Goal: Task Accomplishment & Management: Manage account settings

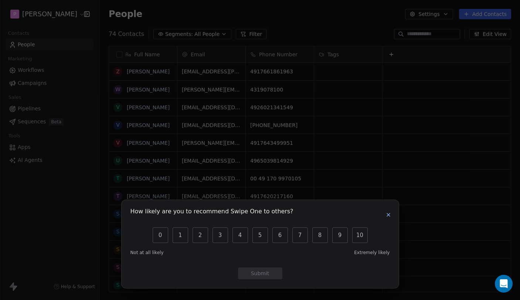
click at [386, 213] on icon "button" at bounding box center [389, 215] width 6 height 6
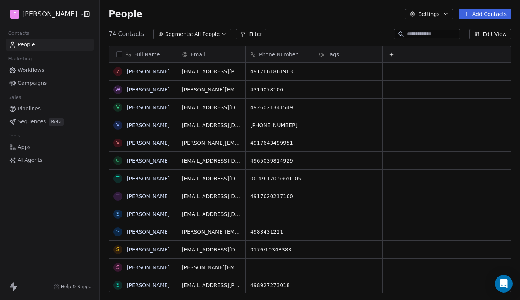
click at [27, 121] on span "Sequences" at bounding box center [32, 122] width 28 height 8
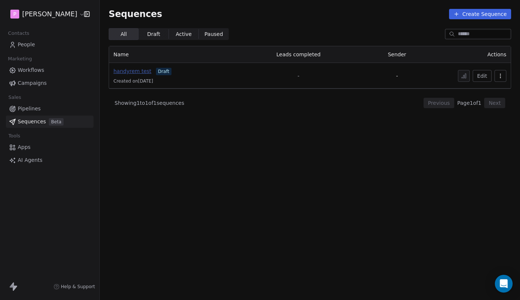
click at [127, 71] on span "handyrem test" at bounding box center [133, 71] width 38 height 6
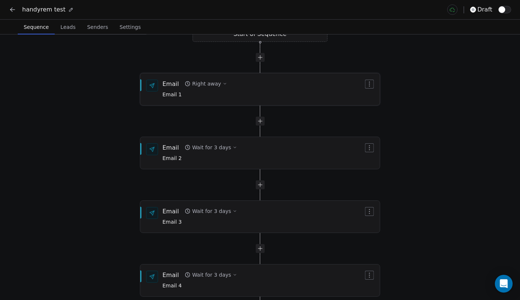
click at [254, 84] on div "Email Right away Email 1" at bounding box center [263, 89] width 201 height 19
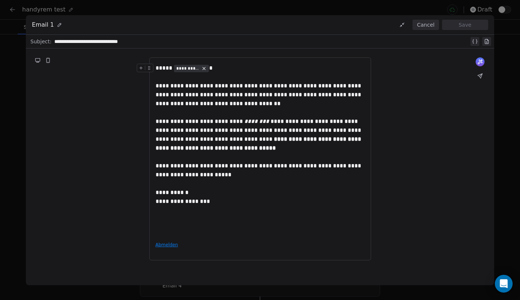
click at [429, 23] on button "Cancel" at bounding box center [426, 25] width 26 height 10
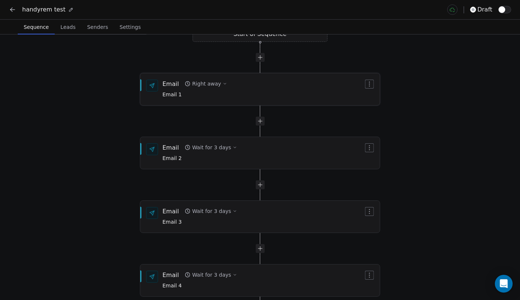
click at [223, 85] on icon "button" at bounding box center [225, 83] width 4 height 4
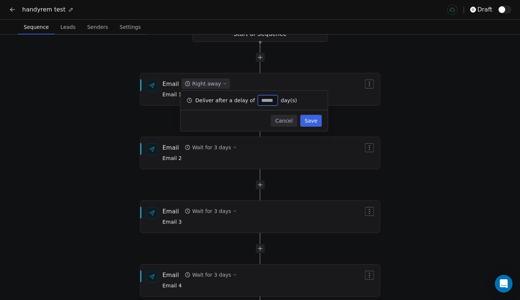
click at [284, 121] on button "Cancel" at bounding box center [284, 121] width 26 height 12
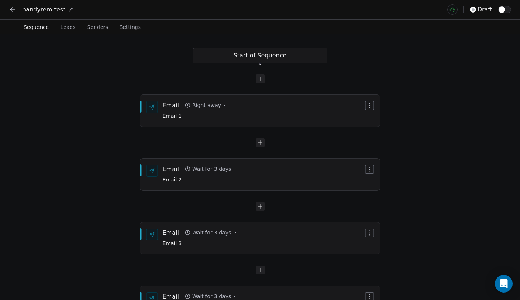
click at [210, 76] on div at bounding box center [260, 78] width 135 height 9
click at [214, 109] on button "Right away" at bounding box center [206, 105] width 48 height 10
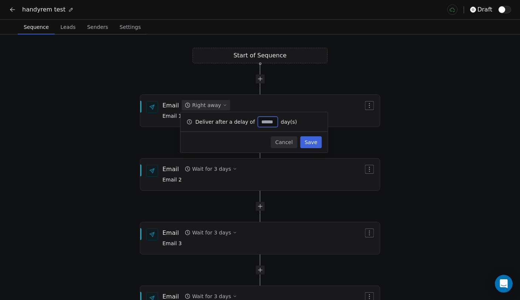
click at [289, 136] on div "Cancel Save" at bounding box center [254, 142] width 147 height 21
click at [286, 142] on button "Cancel" at bounding box center [284, 142] width 26 height 12
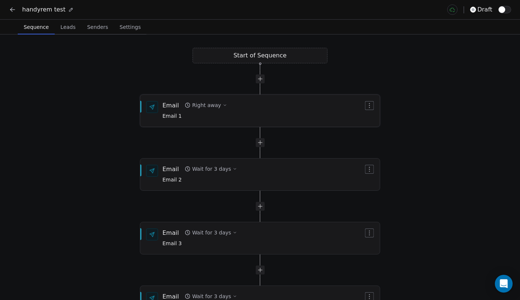
click at [235, 118] on div "Email Right away Email 1" at bounding box center [263, 110] width 201 height 19
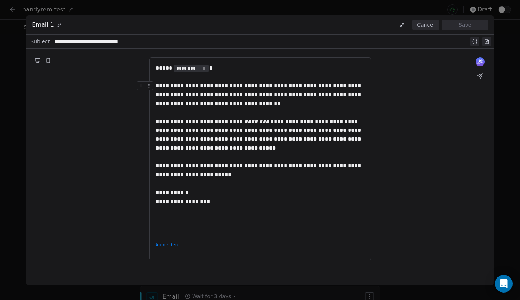
click at [424, 24] on button "Cancel" at bounding box center [426, 25] width 26 height 10
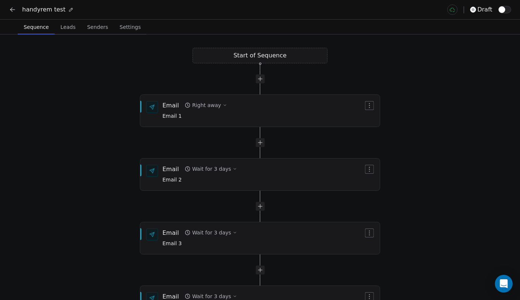
click at [16, 8] on button at bounding box center [12, 9] width 10 height 10
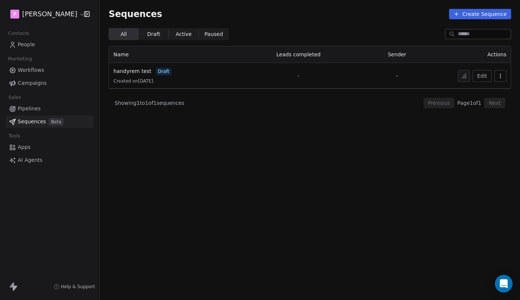
click at [501, 76] on icon "button" at bounding box center [500, 75] width 0 height 0
click at [502, 76] on html "P Pedro Contacts People Marketing Workflows Campaigns Sales Pipelines Sequences…" at bounding box center [260, 150] width 520 height 300
click at [130, 72] on span "handyrem test" at bounding box center [133, 71] width 38 height 6
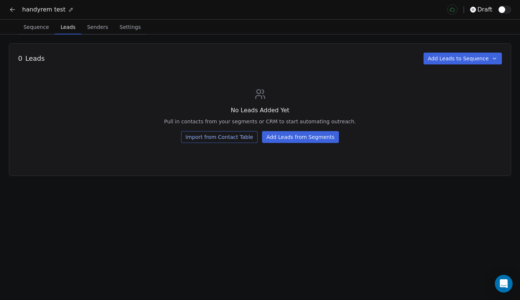
click at [64, 33] on button "Leads Leads" at bounding box center [68, 27] width 27 height 15
click at [10, 10] on icon at bounding box center [12, 9] width 7 height 7
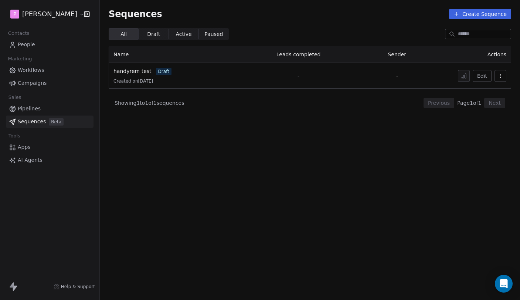
click at [36, 44] on link "People" at bounding box center [50, 44] width 88 height 12
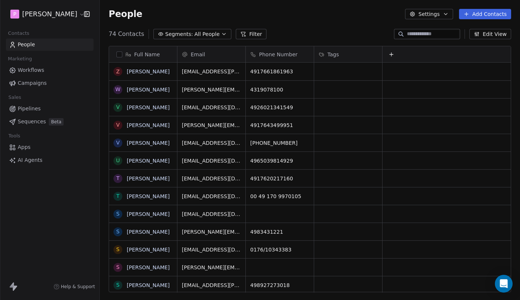
scroll to position [0, 0]
click at [122, 55] on button "button" at bounding box center [120, 54] width 6 height 6
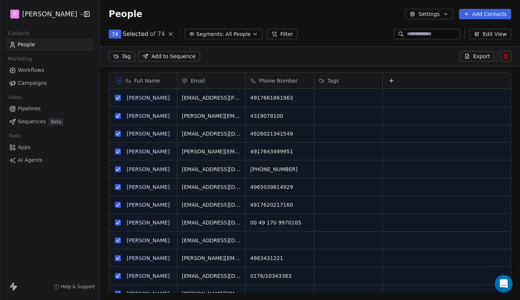
click at [445, 11] on icon "button" at bounding box center [446, 14] width 6 height 6
click at [441, 11] on html "P Pedro Contacts People Marketing Workflows Campaigns Sales Pipelines Sequences…" at bounding box center [260, 150] width 520 height 300
click at [166, 54] on span "Add to Sequence" at bounding box center [174, 56] width 44 height 7
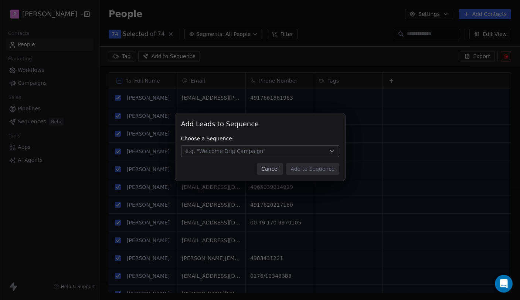
click at [232, 145] on button "e.g. "Welcome Drip Campaign"" at bounding box center [260, 151] width 158 height 12
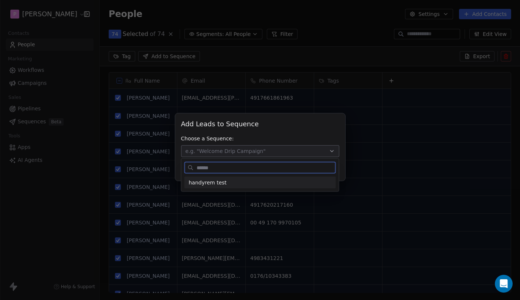
click at [230, 184] on div "handyrem test" at bounding box center [260, 182] width 143 height 8
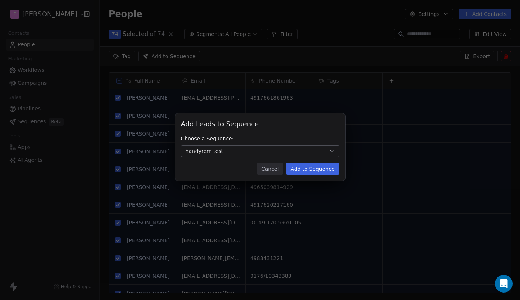
click at [272, 167] on button "Cancel" at bounding box center [270, 169] width 26 height 12
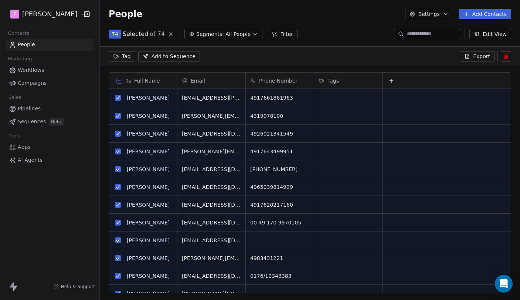
click at [118, 80] on icon at bounding box center [120, 81] width 4 height 4
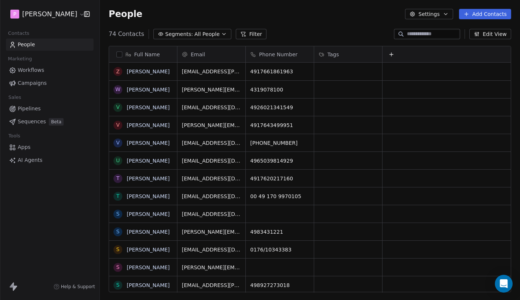
click at [121, 57] on button "button" at bounding box center [120, 54] width 6 height 6
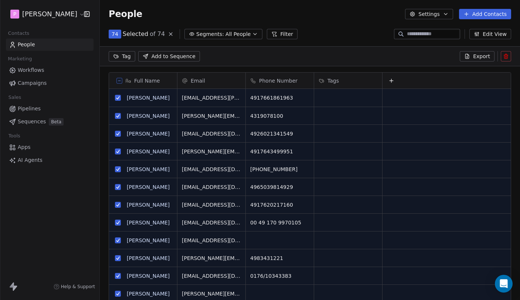
scroll to position [238, 421]
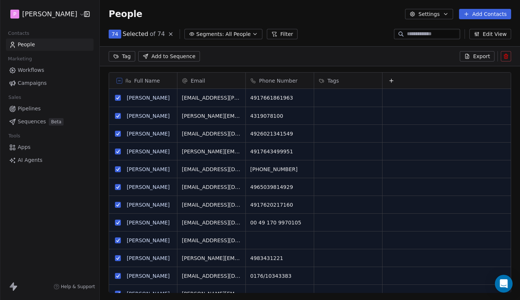
click at [121, 57] on html "P Pedro Contacts People Marketing Workflows Campaigns Sales Pipelines Sequences…" at bounding box center [260, 150] width 520 height 300
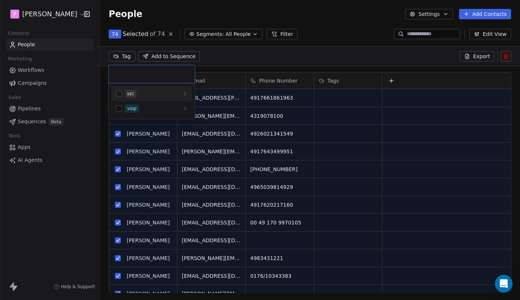
click at [273, 68] on html "P Pedro Contacts People Marketing Workflows Campaigns Sales Pipelines Sequences…" at bounding box center [260, 150] width 520 height 300
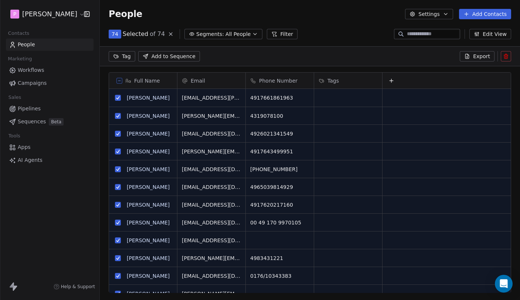
click at [121, 80] on button at bounding box center [120, 81] width 6 height 6
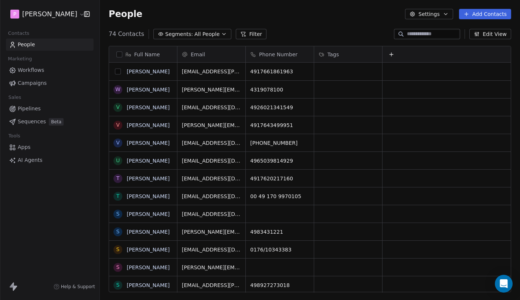
click at [118, 71] on button "grid" at bounding box center [118, 71] width 6 height 6
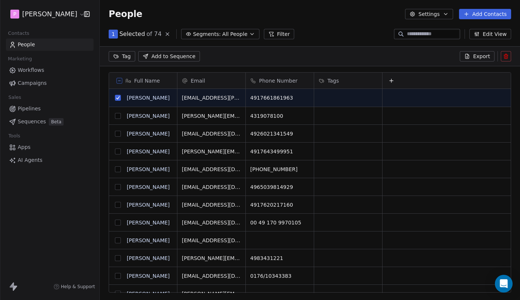
scroll to position [238, 421]
click at [168, 59] on span "Add to Sequence" at bounding box center [174, 56] width 44 height 7
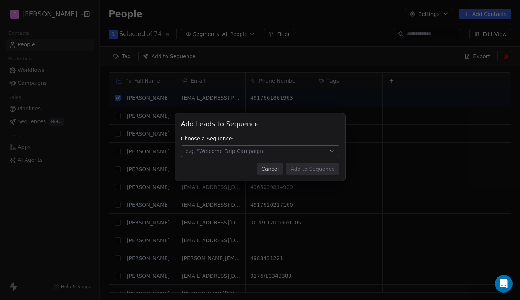
click at [276, 152] on button "e.g. "Welcome Drip Campaign"" at bounding box center [260, 151] width 158 height 12
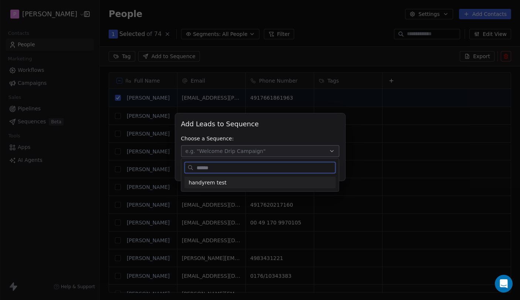
click at [252, 182] on div "handyrem test" at bounding box center [260, 182] width 143 height 8
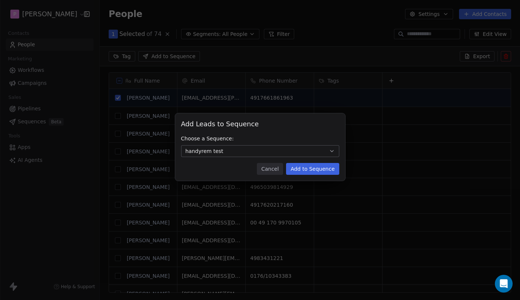
click at [274, 167] on button "Cancel" at bounding box center [270, 169] width 26 height 12
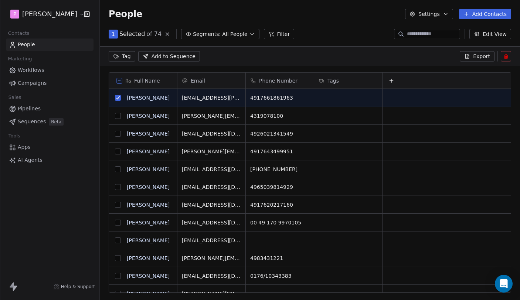
click at [58, 124] on span "Beta" at bounding box center [56, 121] width 15 height 7
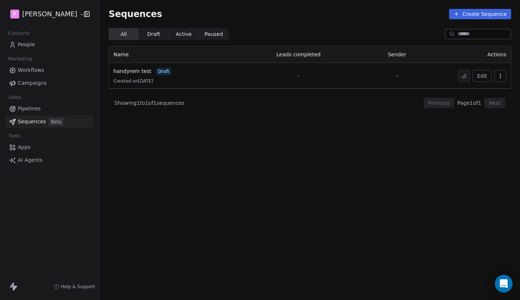
click at [502, 74] on icon "button" at bounding box center [501, 76] width 6 height 6
click at [502, 74] on html "P Pedro Contacts People Marketing Workflows Campaigns Sales Pipelines Sequences…" at bounding box center [260, 150] width 520 height 300
click at [115, 70] on span "handyrem test" at bounding box center [133, 71] width 38 height 6
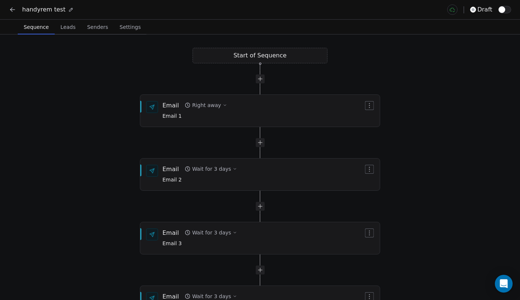
click at [63, 30] on span "Leads" at bounding box center [68, 27] width 21 height 10
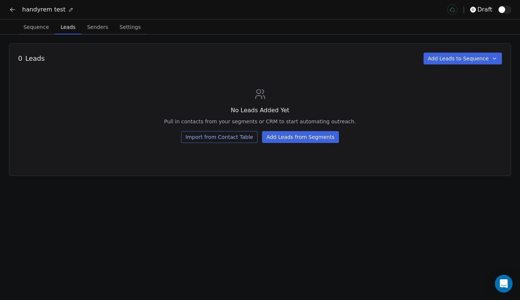
click at [96, 28] on span "Senders" at bounding box center [97, 27] width 27 height 10
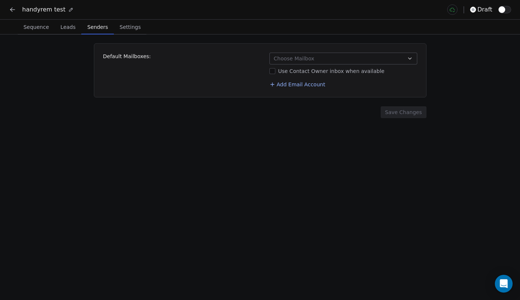
click at [299, 60] on span "Choose Mailbox" at bounding box center [294, 58] width 41 height 7
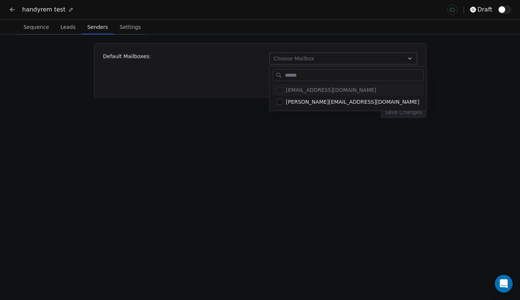
click at [299, 60] on html "handyrem test draft Sequence Sequence Leads Leads Senders Senders Settings Sett…" at bounding box center [260, 150] width 520 height 300
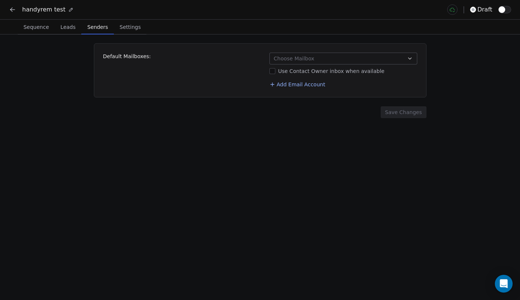
click at [299, 56] on span "Choose Mailbox" at bounding box center [294, 58] width 41 height 7
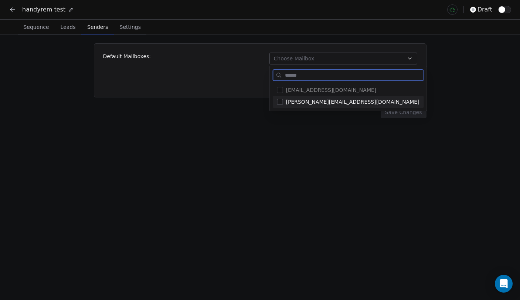
click at [302, 97] on div "[PERSON_NAME][EMAIL_ADDRESS][DOMAIN_NAME]" at bounding box center [348, 102] width 151 height 12
click at [238, 84] on html "handyrem test draft Sequence Sequence Leads Leads Senders Senders Settings Sett…" at bounding box center [260, 150] width 520 height 300
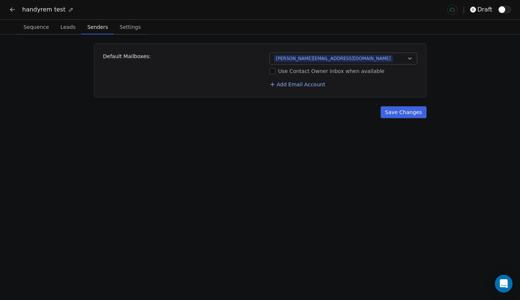
click at [223, 76] on div "Default Mailboxes: pedro.k@handyrem.de Use Contact Owner inbox when available A…" at bounding box center [260, 71] width 314 height 36
click at [135, 28] on span "Settings" at bounding box center [130, 27] width 27 height 10
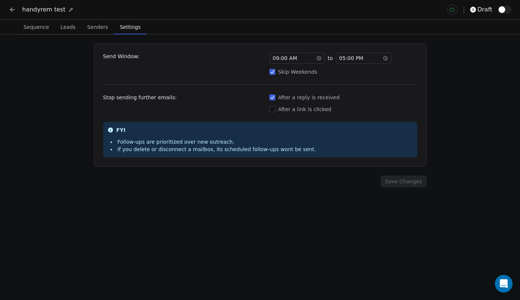
click at [344, 57] on span "05 : 00 PM" at bounding box center [352, 57] width 24 height 7
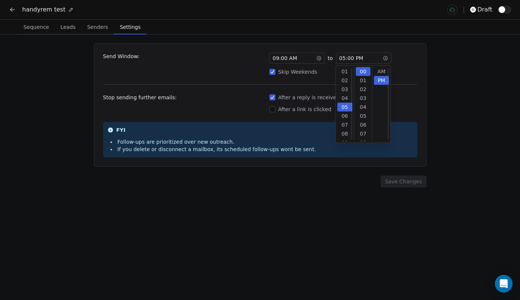
scroll to position [9, 0]
click at [345, 80] on div "04" at bounding box center [345, 79] width 15 height 9
click at [347, 80] on div "05" at bounding box center [345, 80] width 15 height 9
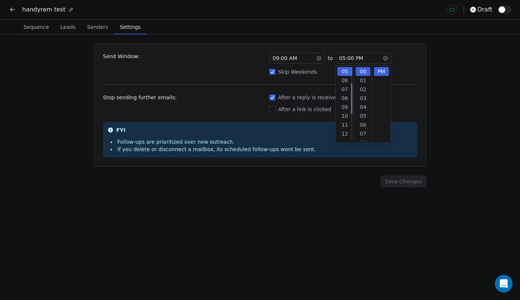
click at [406, 80] on div "Send Window: 09 : 00 AM to 05 : 00 PM Skip Weekends Stop sending further emails…" at bounding box center [260, 104] width 333 height 123
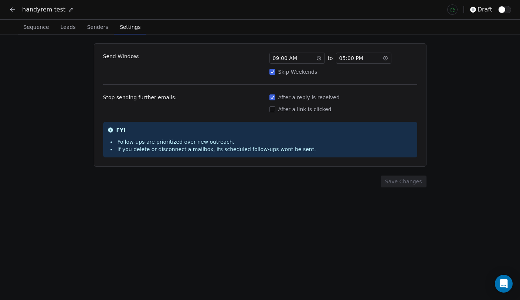
click at [34, 30] on span "Sequence" at bounding box center [35, 27] width 31 height 10
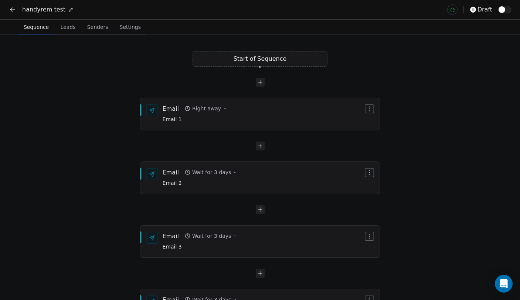
click at [14, 10] on icon at bounding box center [12, 9] width 7 height 7
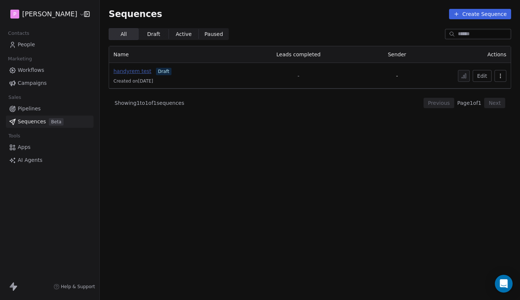
click at [144, 73] on span "handyrem test" at bounding box center [133, 71] width 38 height 6
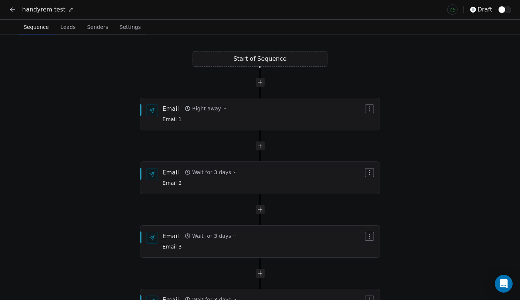
click at [502, 13] on span "button" at bounding box center [502, 9] width 7 height 7
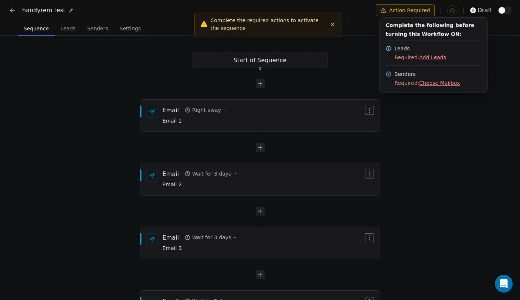
click at [333, 24] on line "Close toast" at bounding box center [332, 24] width 3 height 3
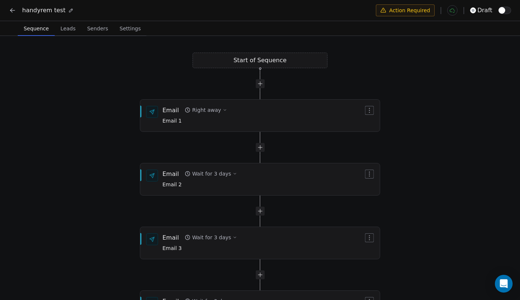
click at [401, 7] on html "handyrem test Action Required draft Sequence Sequence Leads Leads Senders Sende…" at bounding box center [260, 150] width 520 height 301
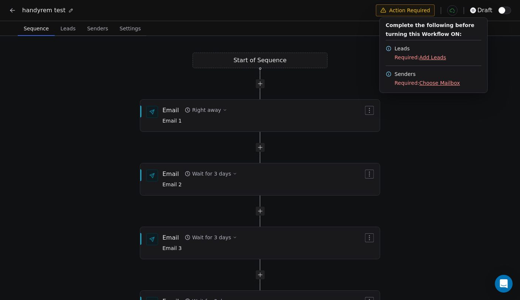
click at [428, 83] on span "Choose Mailbox" at bounding box center [440, 83] width 41 height 6
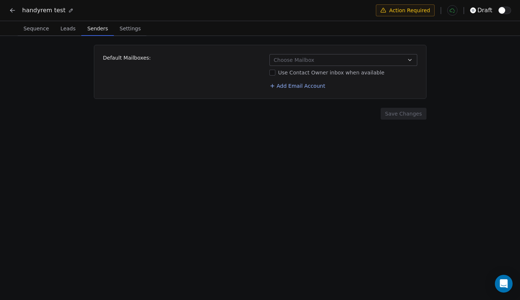
click at [318, 59] on button "Choose Mailbox" at bounding box center [344, 60] width 148 height 12
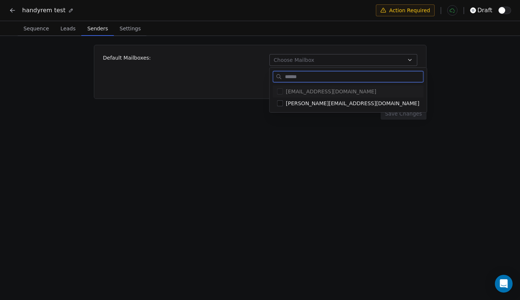
click at [309, 97] on div "[EMAIL_ADDRESS][DOMAIN_NAME]" at bounding box center [348, 91] width 151 height 12
click at [312, 103] on span "[PERSON_NAME][EMAIL_ADDRESS][DOMAIN_NAME]" at bounding box center [353, 103] width 134 height 7
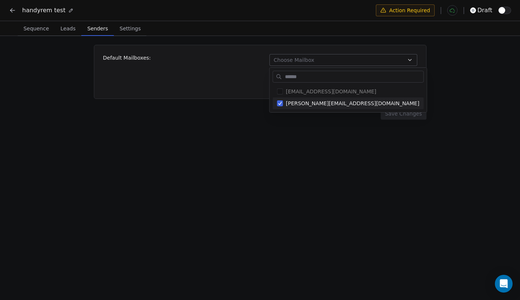
click at [326, 124] on html "handyrem test Action Required draft Sequence Sequence Leads Leads Senders Sende…" at bounding box center [260, 150] width 520 height 301
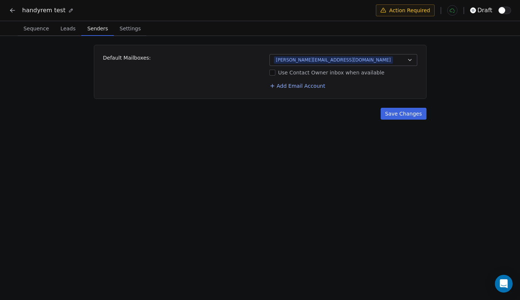
click at [405, 120] on div "Default Mailboxes: pedro.k@handyrem.de Use Contact Owner inbox when available A…" at bounding box center [260, 168] width 520 height 265
click at [402, 114] on button "Save Changes" at bounding box center [404, 114] width 46 height 12
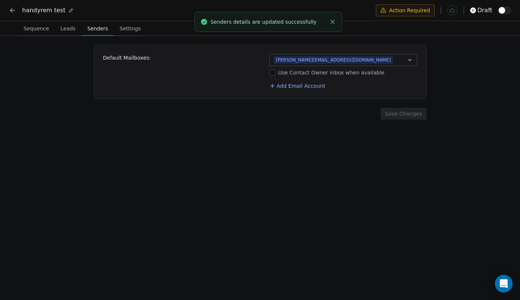
click at [409, 10] on html "handyrem test Action Required draft Sequence Sequence Leads Leads Senders Sende…" at bounding box center [260, 150] width 520 height 301
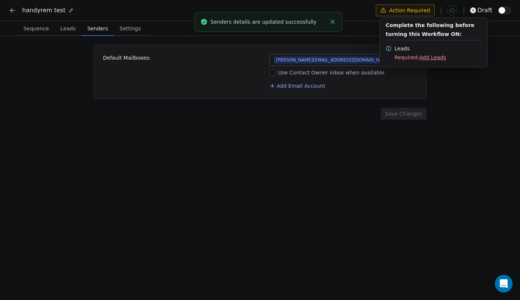
click at [427, 57] on span "Add Leads" at bounding box center [433, 57] width 27 height 6
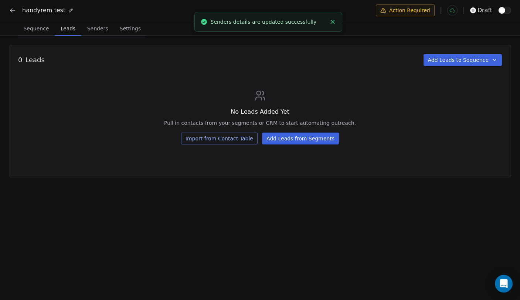
click at [291, 138] on button "Add Leads from Segments" at bounding box center [300, 138] width 77 height 12
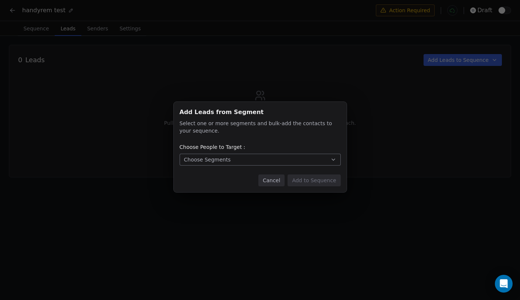
click at [264, 163] on button "Choose Segments" at bounding box center [260, 160] width 161 height 12
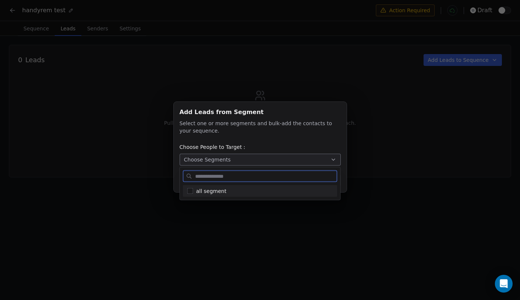
click at [240, 194] on div "all segment" at bounding box center [264, 191] width 137 height 8
click at [339, 195] on div "all segment" at bounding box center [260, 191] width 161 height 18
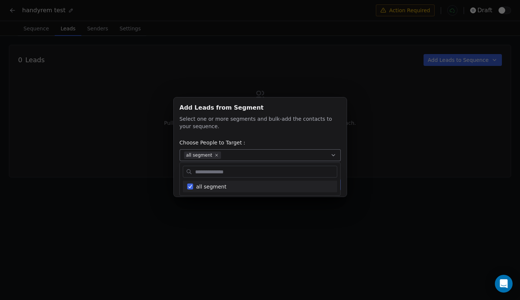
click at [341, 183] on div "Add Leads from Segment Add Leads from Segment Select one or more segments and b…" at bounding box center [260, 149] width 520 height 129
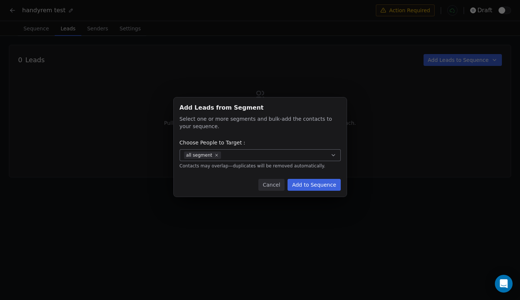
click at [332, 154] on icon "button" at bounding box center [334, 155] width 6 height 6
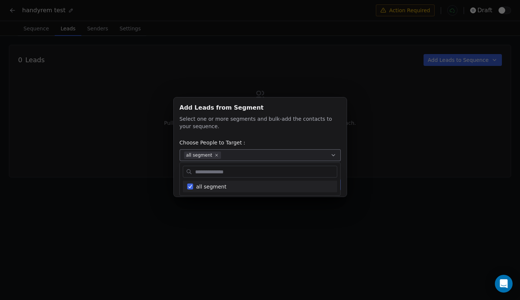
click at [331, 125] on div "Add Leads from Segment Add Leads from Segment Select one or more segments and b…" at bounding box center [260, 149] width 520 height 129
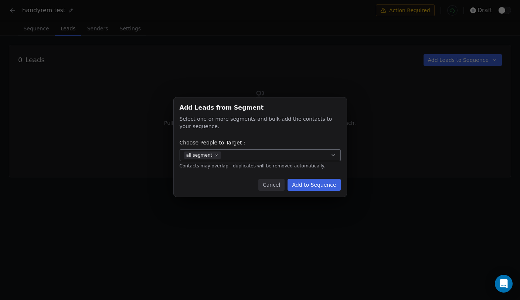
click at [264, 155] on button "all segment" at bounding box center [260, 155] width 161 height 12
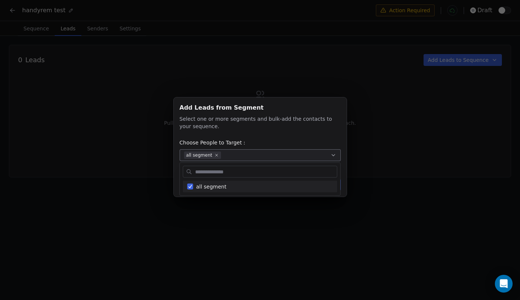
click at [257, 143] on div "Add Leads from Segment Add Leads from Segment Select one or more segments and b…" at bounding box center [260, 149] width 520 height 129
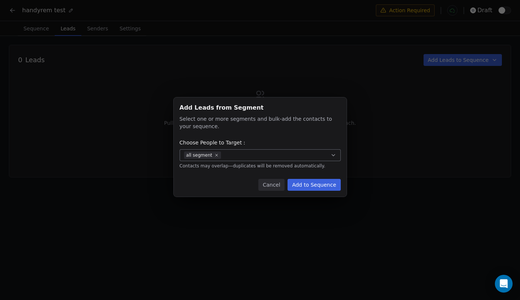
click at [280, 187] on button "Cancel" at bounding box center [272, 185] width 26 height 12
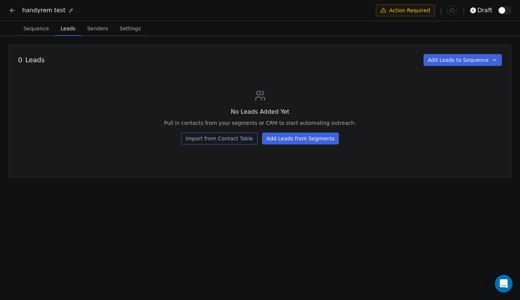
click at [9, 9] on icon at bounding box center [12, 10] width 7 height 7
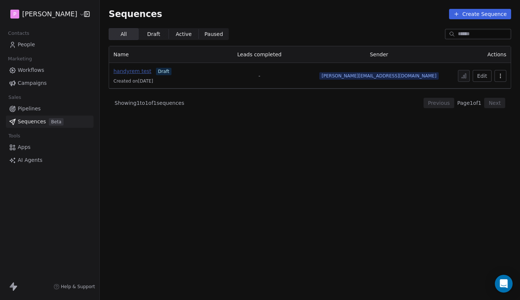
click at [141, 73] on span "handyrem test" at bounding box center [133, 71] width 38 height 6
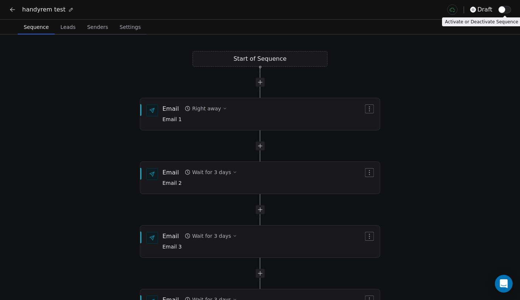
click at [505, 11] on span "button" at bounding box center [502, 9] width 7 height 7
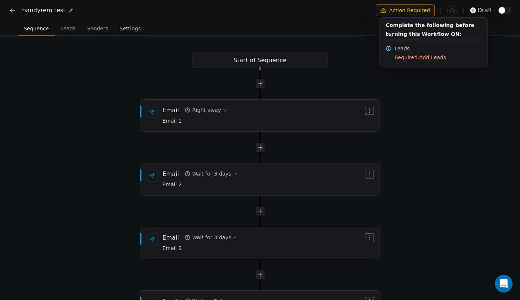
click at [343, 53] on html "handyrem test Action Required draft Sequence Sequence Leads Leads Senders Sende…" at bounding box center [260, 150] width 520 height 301
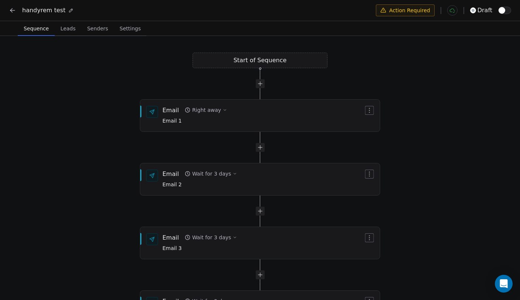
click at [18, 10] on div "handyrem test" at bounding box center [41, 10] width 65 height 9
click at [14, 10] on icon at bounding box center [12, 10] width 7 height 7
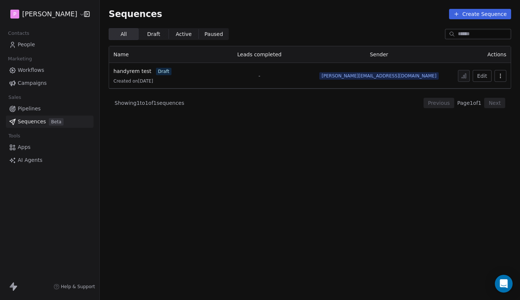
click at [39, 38] on div "Contacts" at bounding box center [50, 33] width 88 height 10
click at [39, 44] on link "People" at bounding box center [50, 44] width 88 height 12
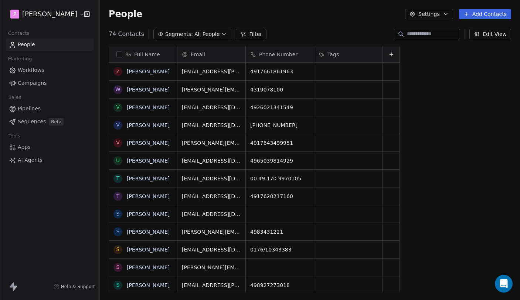
scroll to position [264, 421]
click at [119, 73] on button "grid" at bounding box center [118, 71] width 6 height 6
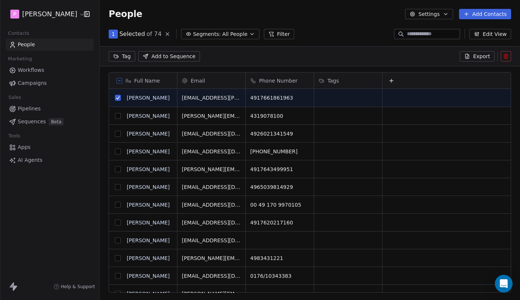
scroll to position [238, 421]
click at [166, 57] on span "Add to Sequence" at bounding box center [174, 56] width 44 height 7
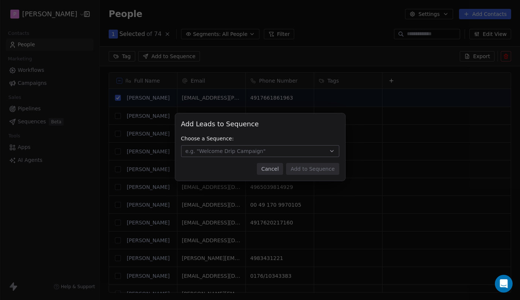
click at [279, 151] on button "e.g. "Welcome Drip Campaign"" at bounding box center [260, 151] width 158 height 12
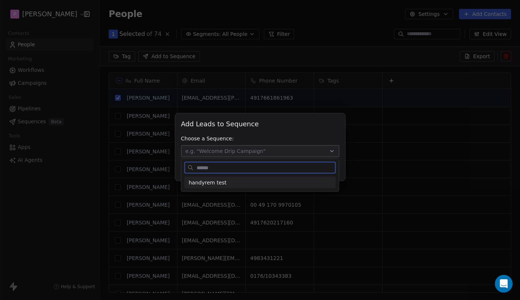
click at [265, 178] on div "handyrem test" at bounding box center [261, 182] width 152 height 12
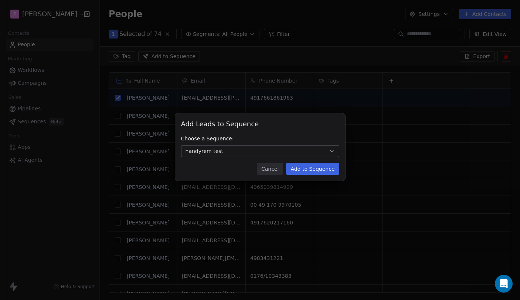
click at [314, 171] on button "Add to Sequence" at bounding box center [312, 169] width 53 height 12
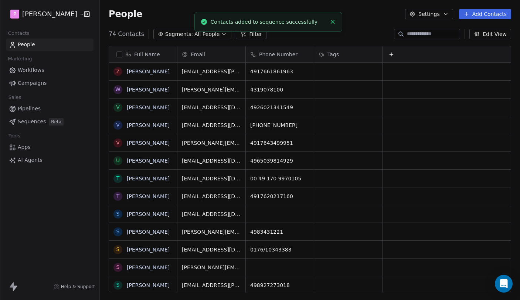
scroll to position [0, 0]
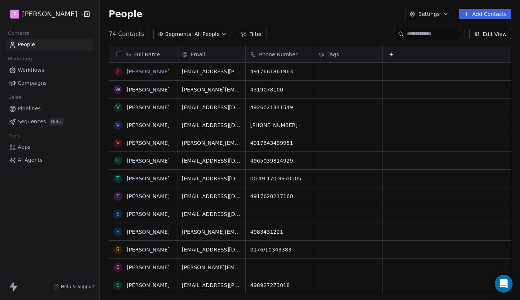
click at [145, 72] on link "Zaneta Martinez" at bounding box center [148, 71] width 43 height 6
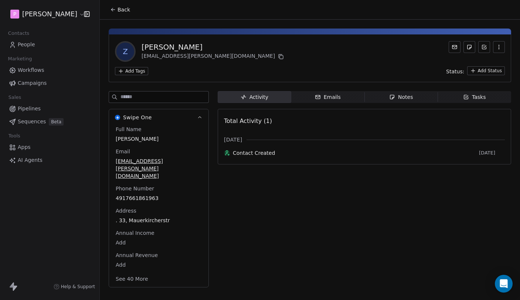
click at [337, 100] on div "Emails" at bounding box center [328, 97] width 26 height 8
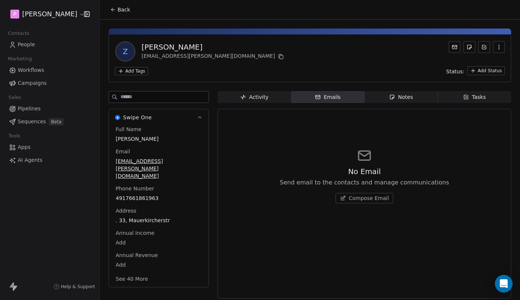
click at [384, 98] on span "Notes Notes" at bounding box center [402, 97] width 74 height 12
click at [483, 98] on div "Tasks" at bounding box center [475, 97] width 23 height 8
click at [265, 100] on div "Activity" at bounding box center [254, 97] width 28 height 8
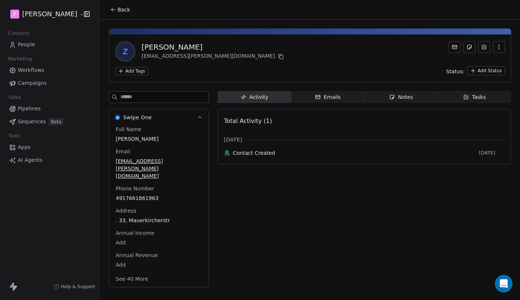
click at [34, 123] on span "Sequences" at bounding box center [32, 122] width 28 height 8
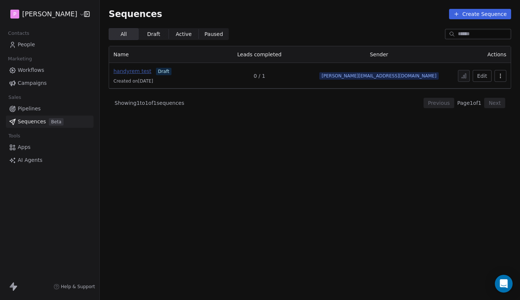
click at [140, 71] on span "handyrem test" at bounding box center [133, 71] width 38 height 6
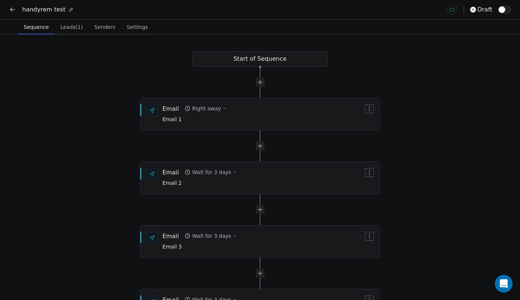
click at [10, 10] on icon at bounding box center [11, 9] width 2 height 2
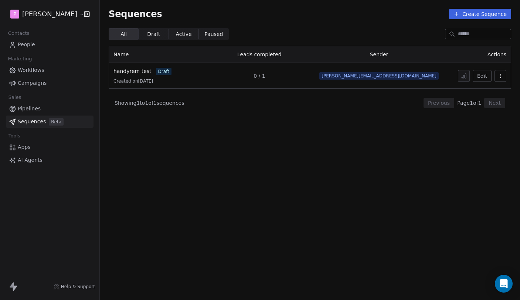
click at [265, 76] on span "0 / 1" at bounding box center [259, 75] width 11 height 7
drag, startPoint x: 284, startPoint y: 76, endPoint x: 304, endPoint y: 77, distance: 20.0
click at [304, 77] on td "0 / 1" at bounding box center [259, 76] width 100 height 26
click at [396, 79] on span "[PERSON_NAME][EMAIL_ADDRESS][DOMAIN_NAME]" at bounding box center [379, 75] width 119 height 7
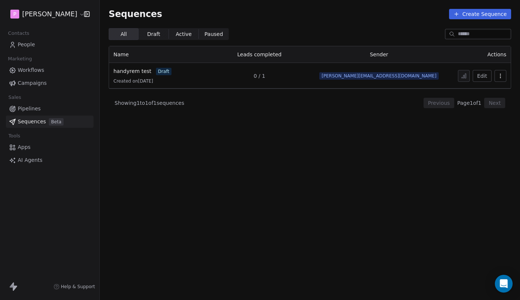
click at [395, 76] on span "[PERSON_NAME][EMAIL_ADDRESS][DOMAIN_NAME]" at bounding box center [379, 75] width 119 height 7
click at [498, 78] on icon "button" at bounding box center [501, 76] width 6 height 6
click at [402, 107] on html "P [PERSON_NAME] Contacts People Marketing Workflows Campaigns Sales Pipelines S…" at bounding box center [260, 150] width 520 height 300
click at [481, 78] on button "Edit" at bounding box center [482, 76] width 19 height 12
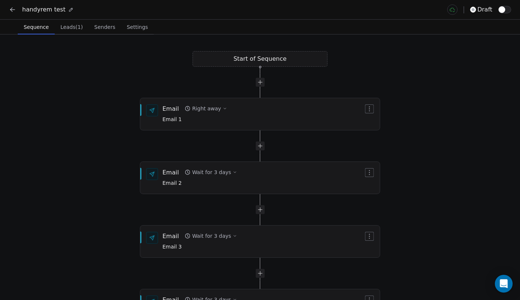
click at [89, 27] on button "Senders Senders" at bounding box center [105, 27] width 33 height 15
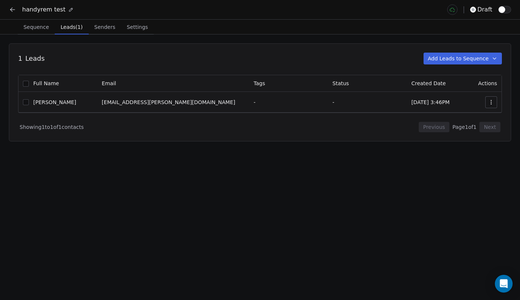
click at [73, 27] on span "Leads (1)" at bounding box center [72, 27] width 28 height 10
click at [492, 97] on button "button" at bounding box center [492, 102] width 12 height 12
click at [493, 101] on html "handyrem test draft Sequence Sequence Leads (1) Leads (1) Senders Senders Setti…" at bounding box center [260, 150] width 520 height 300
click at [370, 124] on div "Showing 1 to 1 of 1 contacts Previous Page 1 of 1 Next" at bounding box center [260, 122] width 484 height 19
click at [491, 105] on button "button" at bounding box center [492, 102] width 12 height 12
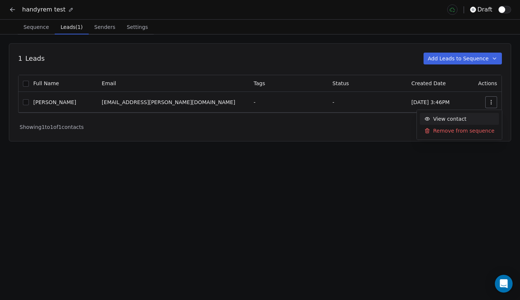
click at [467, 120] on div "View contact" at bounding box center [445, 119] width 51 height 12
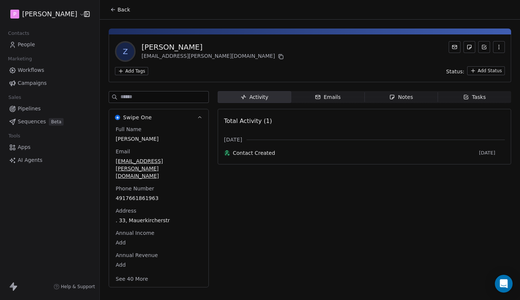
click at [151, 48] on div "Zaneta Martinez" at bounding box center [214, 47] width 144 height 10
click at [174, 48] on div "Zaneta Martinez" at bounding box center [214, 47] width 144 height 10
click at [162, 48] on div "Zaneta Martinez" at bounding box center [214, 47] width 144 height 10
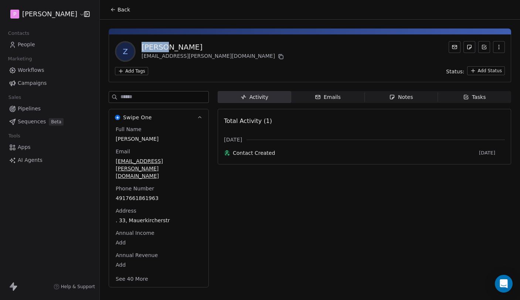
click at [162, 48] on div "Zaneta Martinez" at bounding box center [214, 47] width 144 height 10
click at [169, 48] on div "Zaneta Martinez" at bounding box center [214, 47] width 144 height 10
click at [115, 12] on icon at bounding box center [113, 10] width 6 height 6
